Goal: Check status

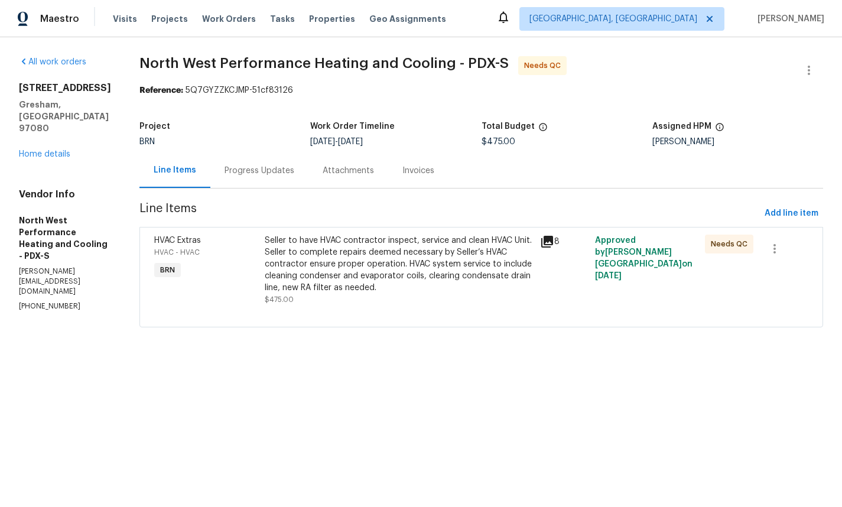
click at [434, 177] on div "Invoices" at bounding box center [418, 171] width 32 height 12
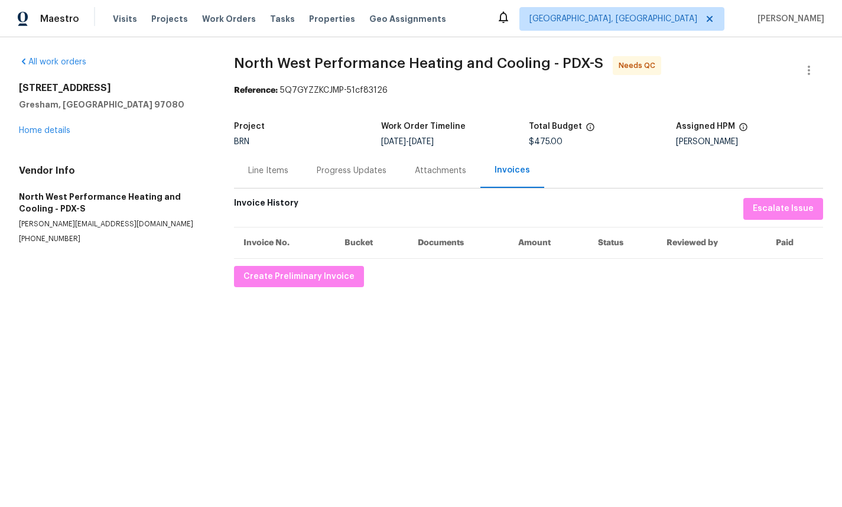
click at [333, 175] on div "Progress Updates" at bounding box center [352, 171] width 70 height 12
